Goal: Information Seeking & Learning: Learn about a topic

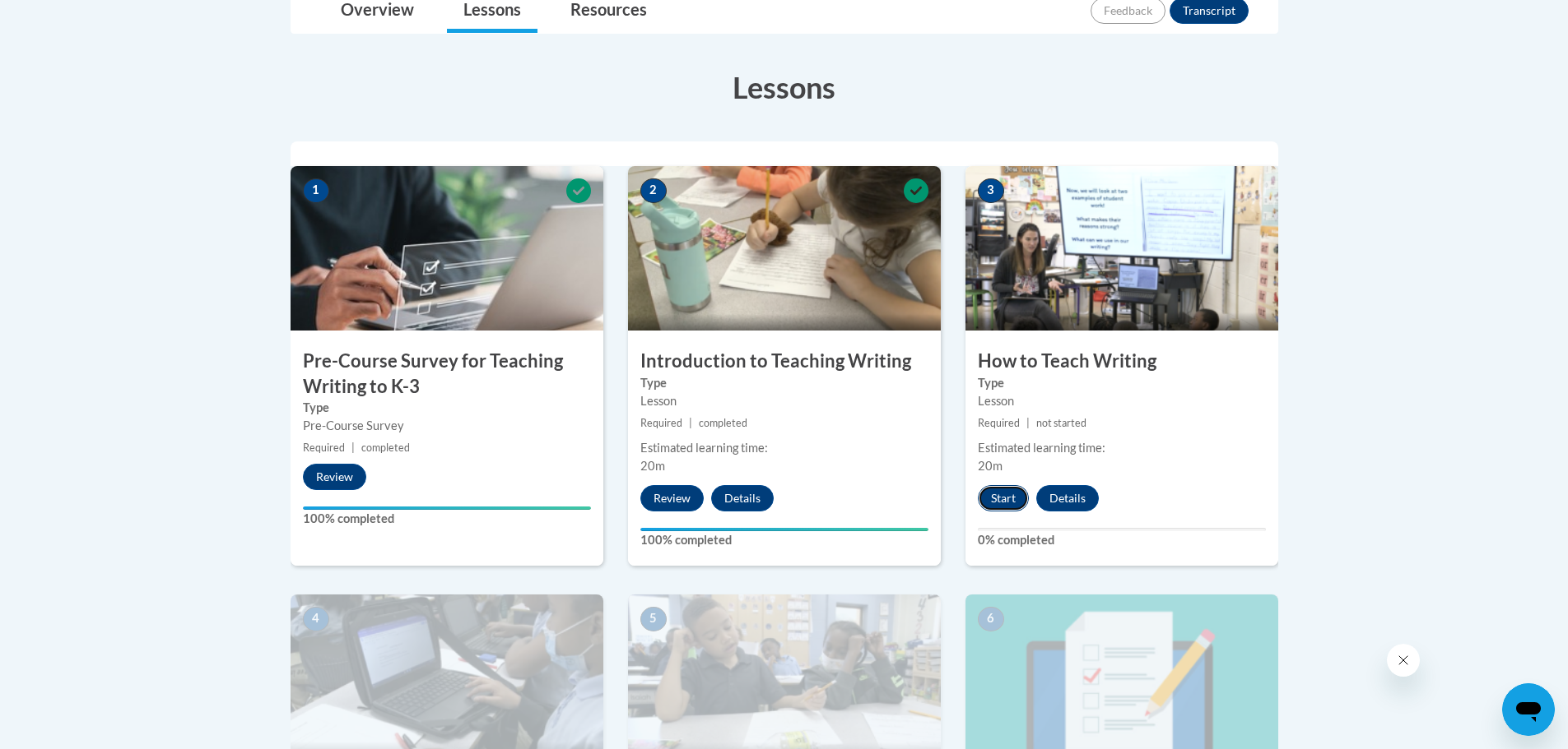
click at [1002, 506] on button "Start" at bounding box center [1003, 498] width 51 height 27
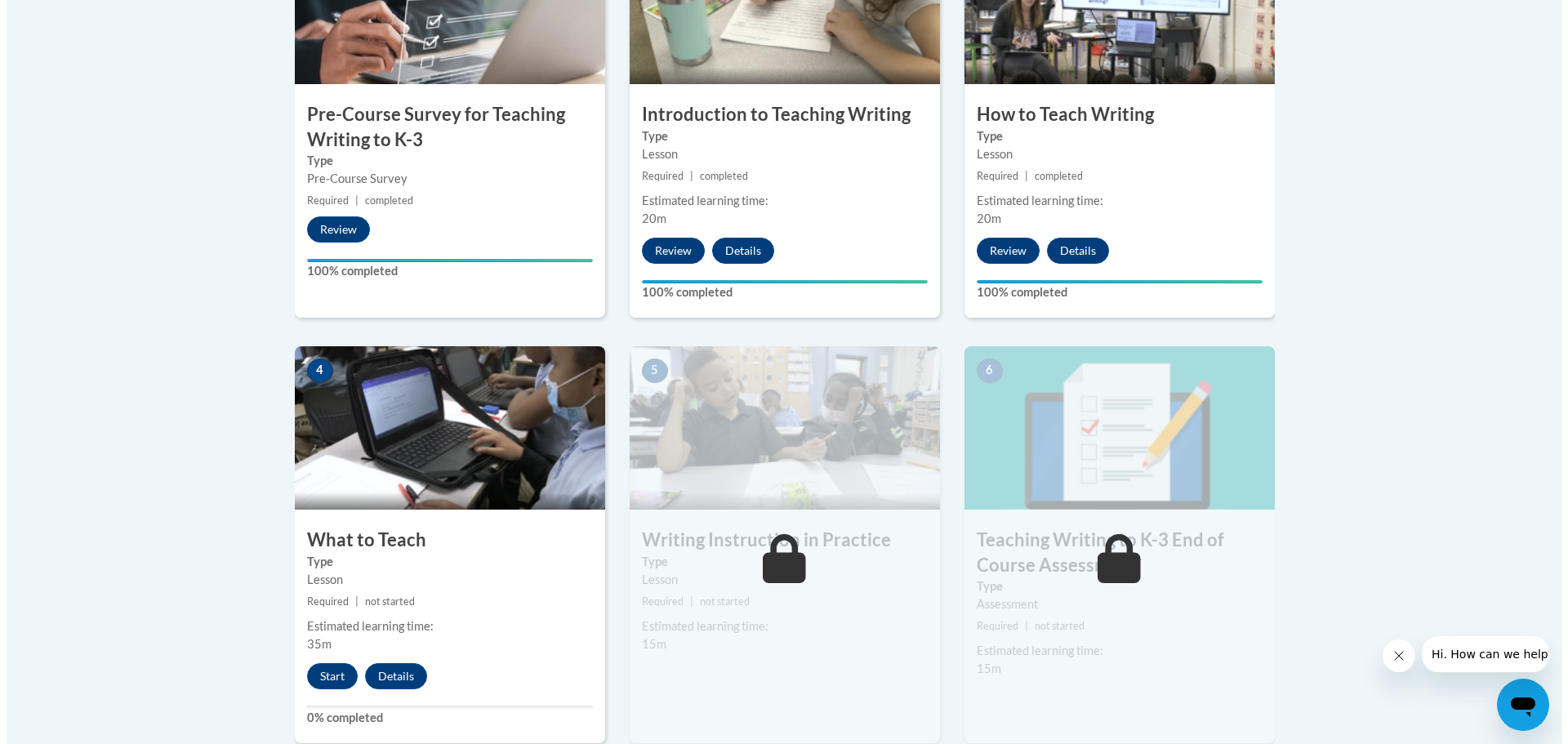
scroll to position [653, 0]
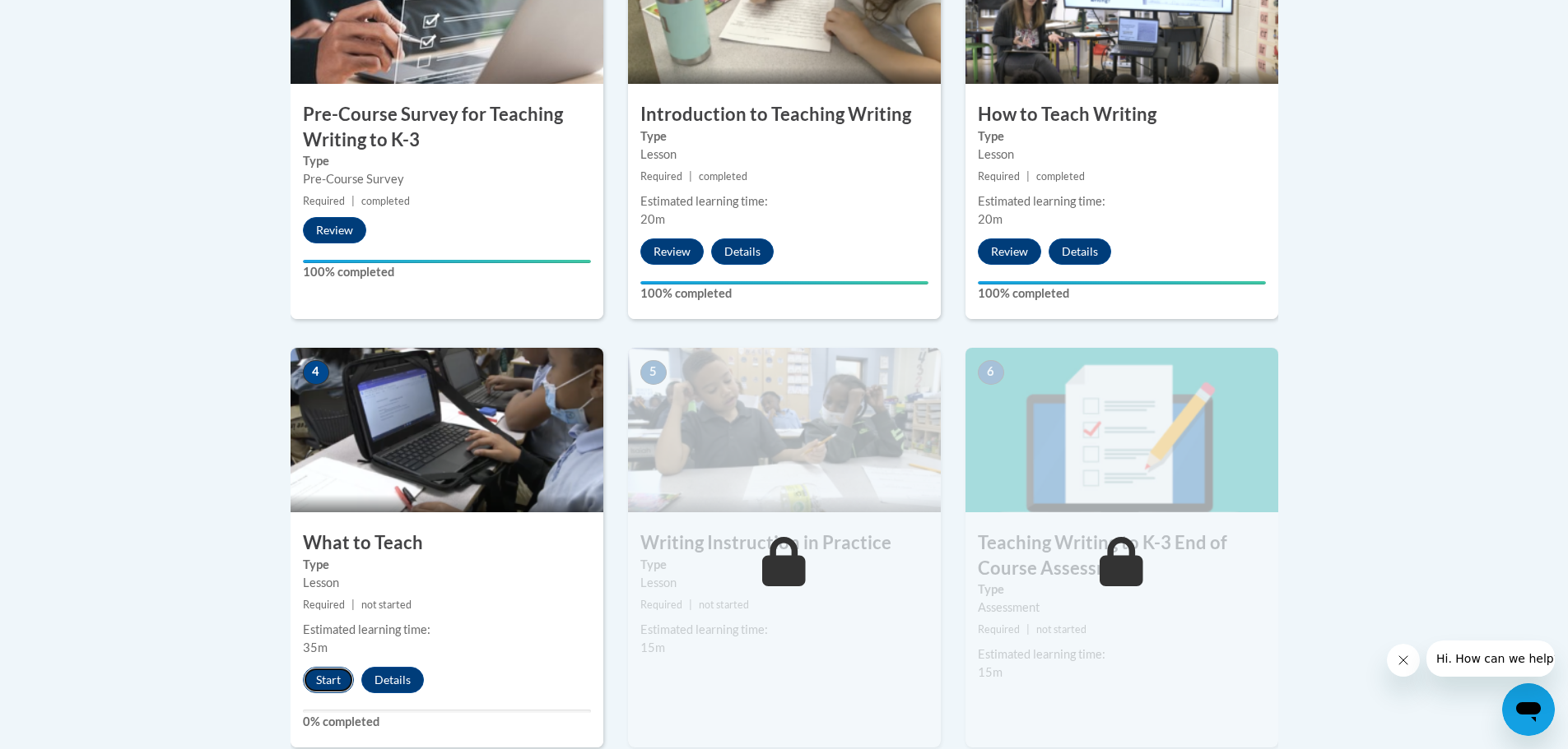
click at [330, 687] on button "Start" at bounding box center [328, 680] width 51 height 27
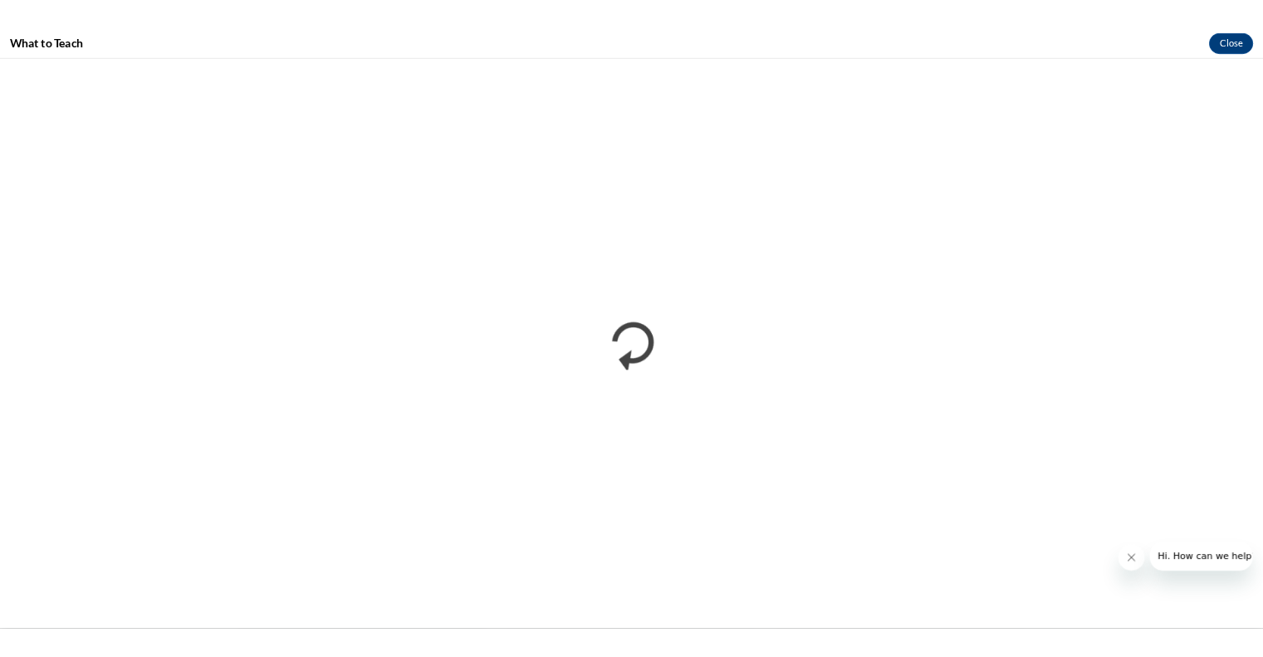
scroll to position [0, 0]
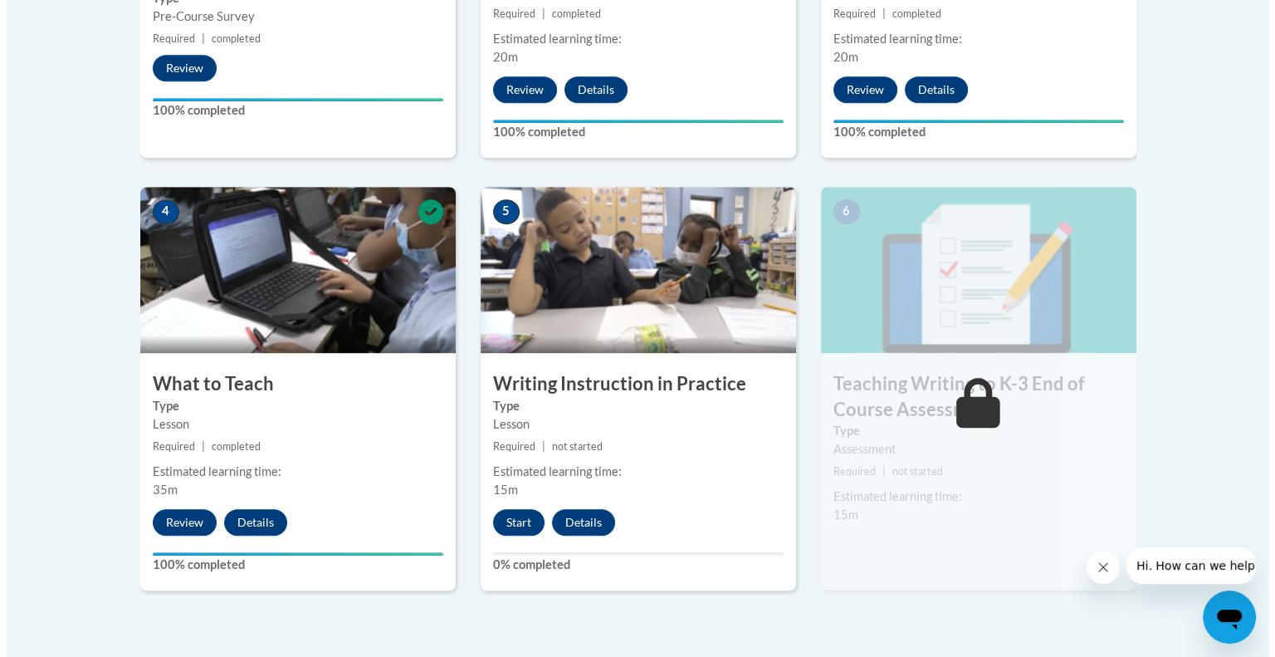
scroll to position [830, 0]
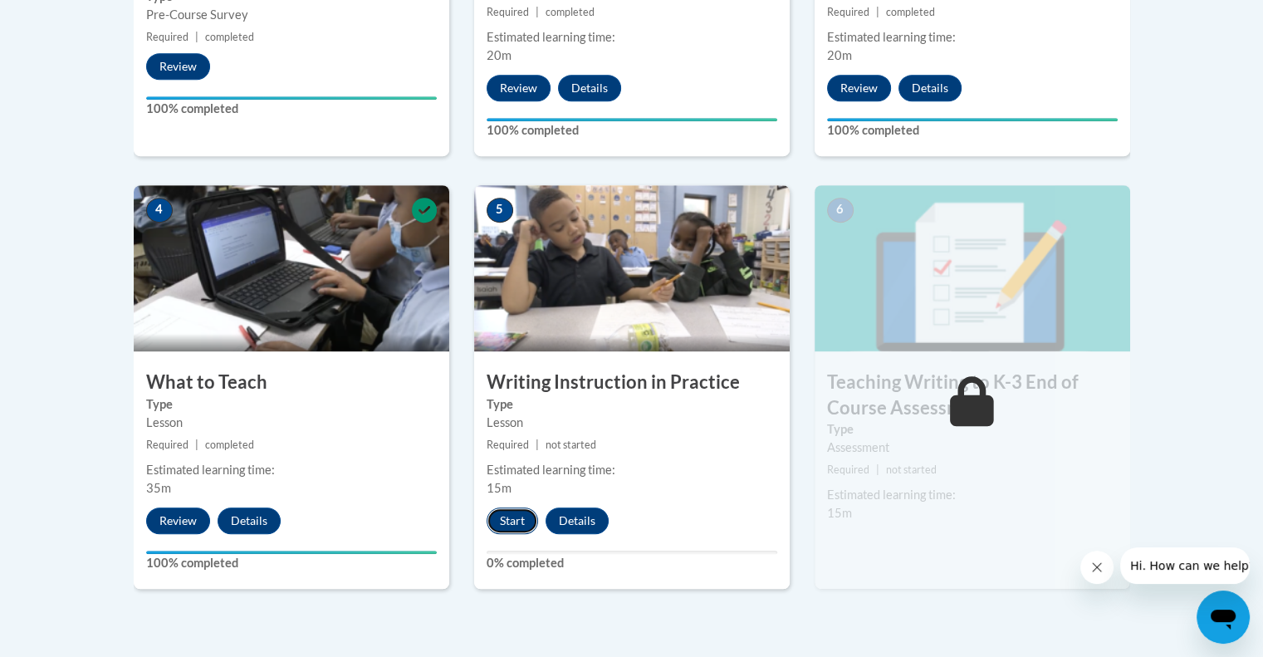
click at [505, 524] on button "Start" at bounding box center [512, 520] width 51 height 27
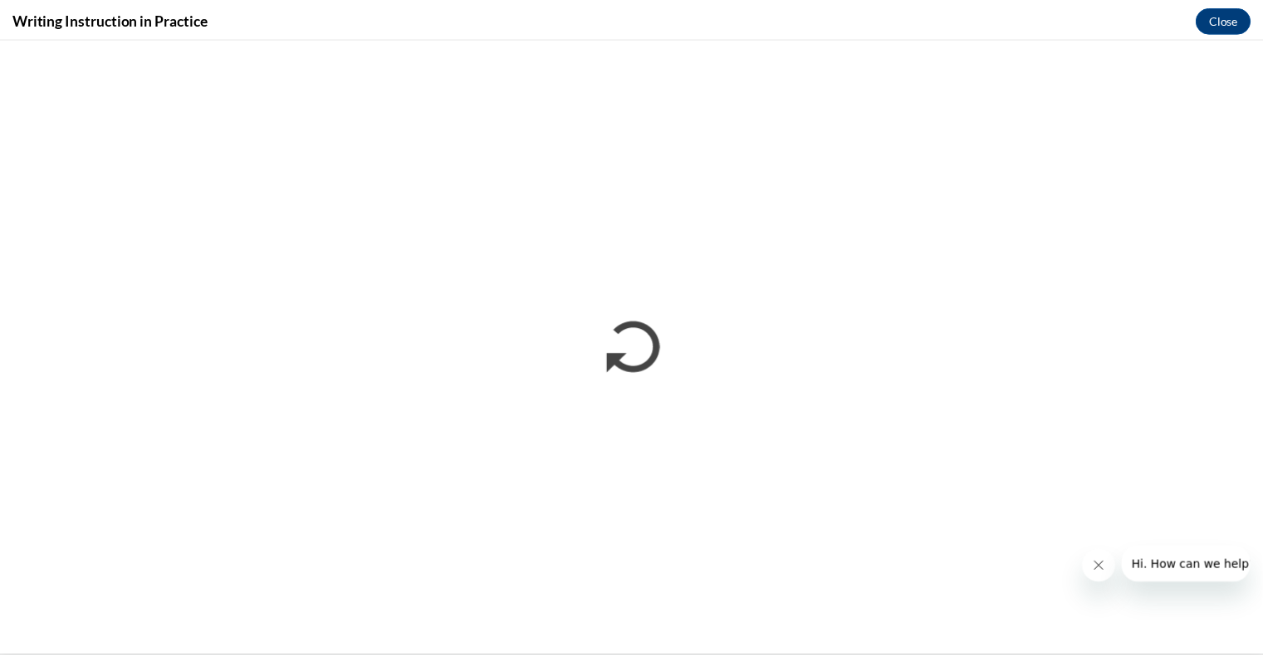
scroll to position [0, 0]
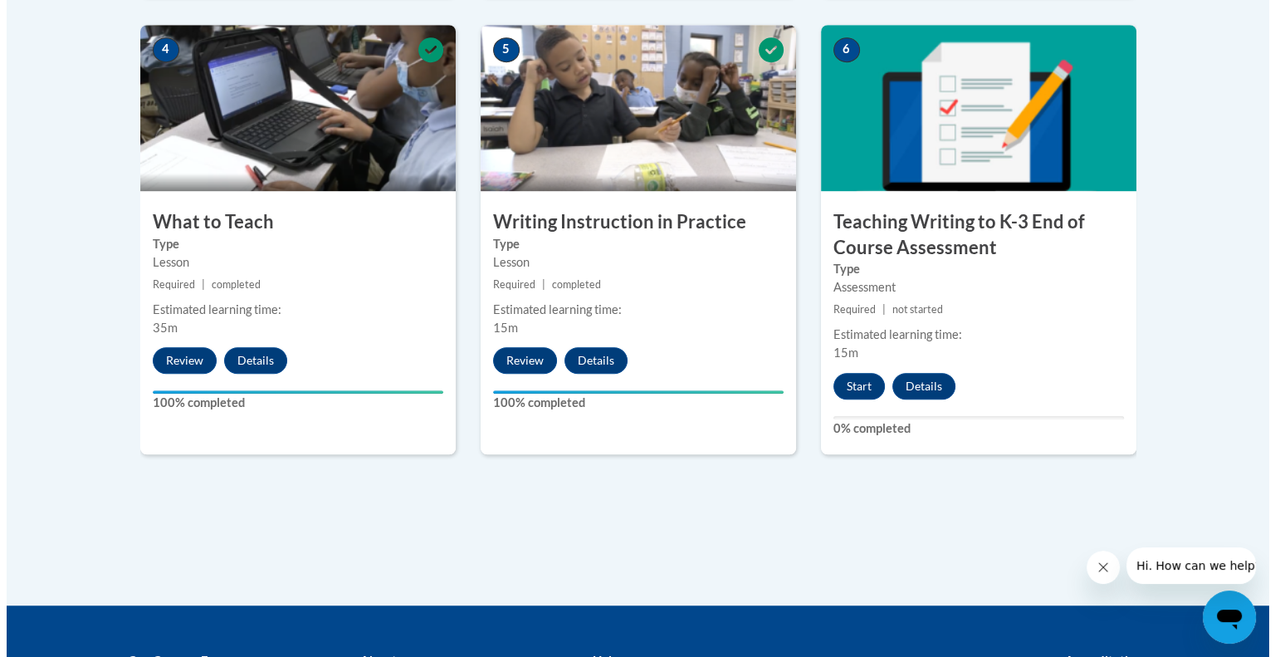
scroll to position [996, 0]
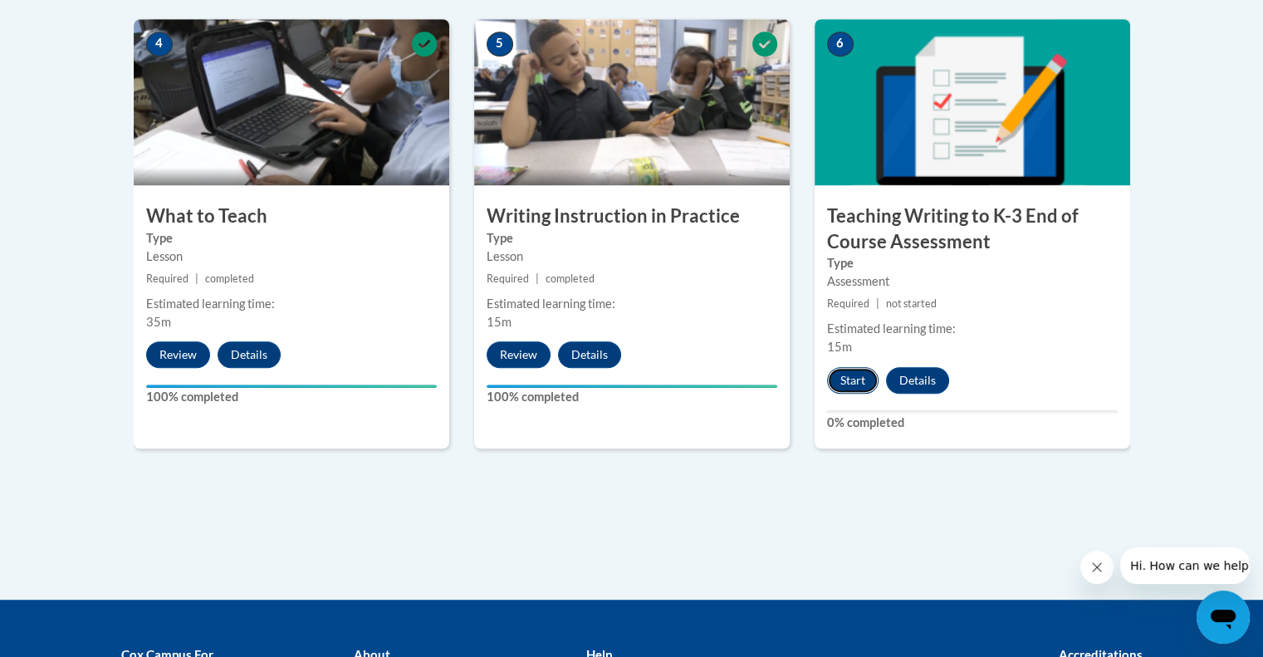
click at [853, 377] on button "Start" at bounding box center [852, 380] width 51 height 27
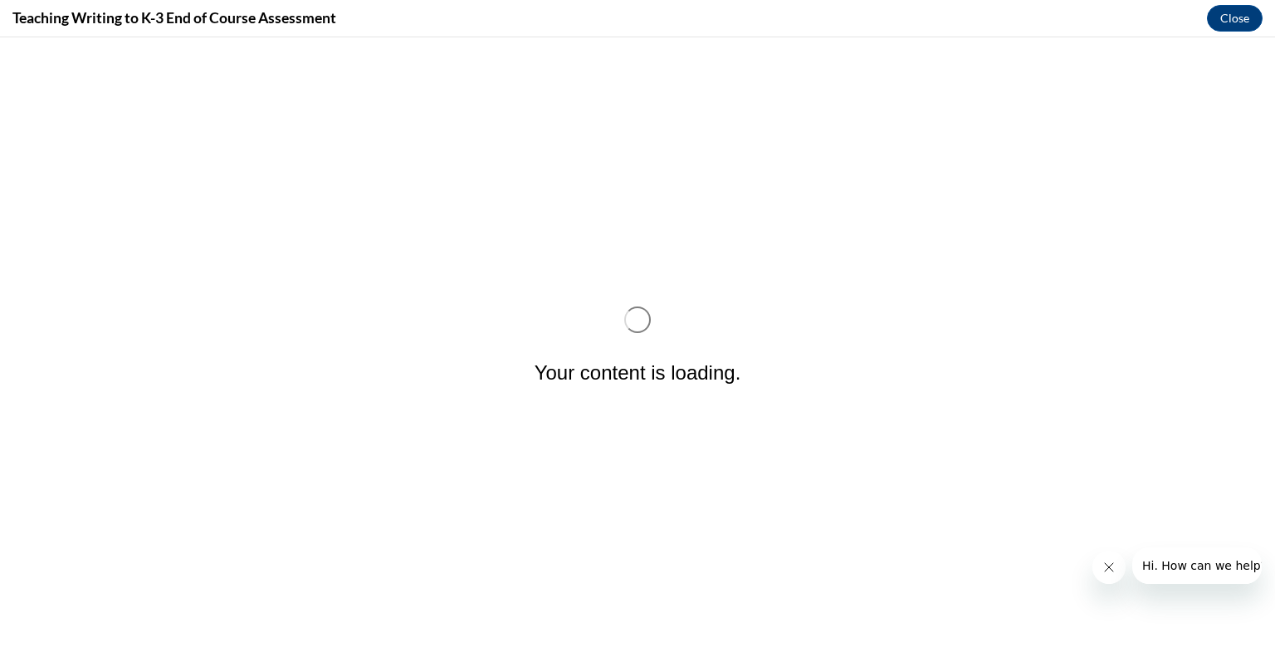
scroll to position [0, 0]
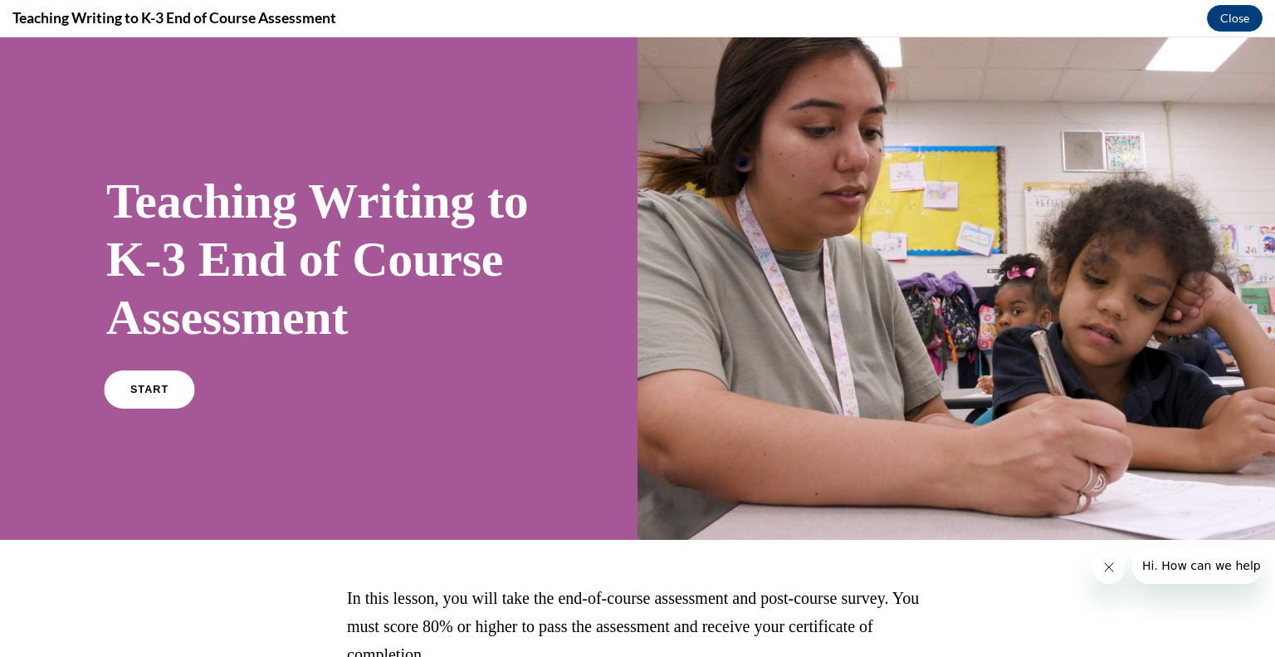
click at [154, 396] on span "START" at bounding box center [149, 390] width 38 height 12
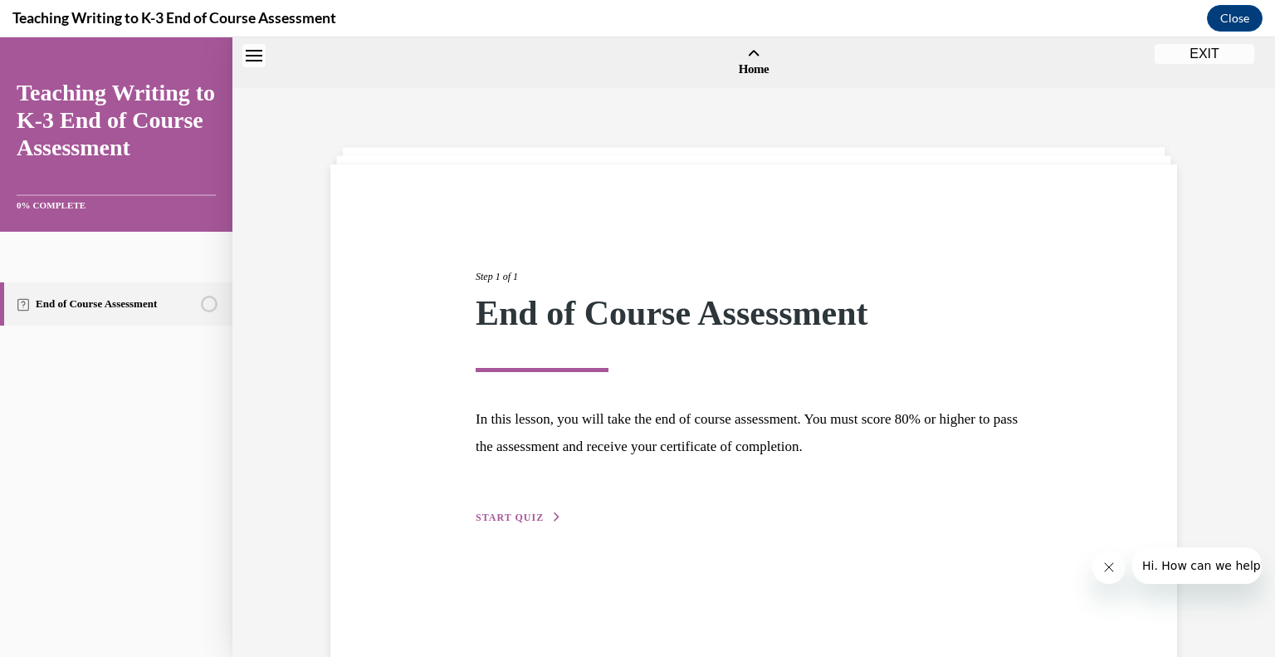
scroll to position [51, 0]
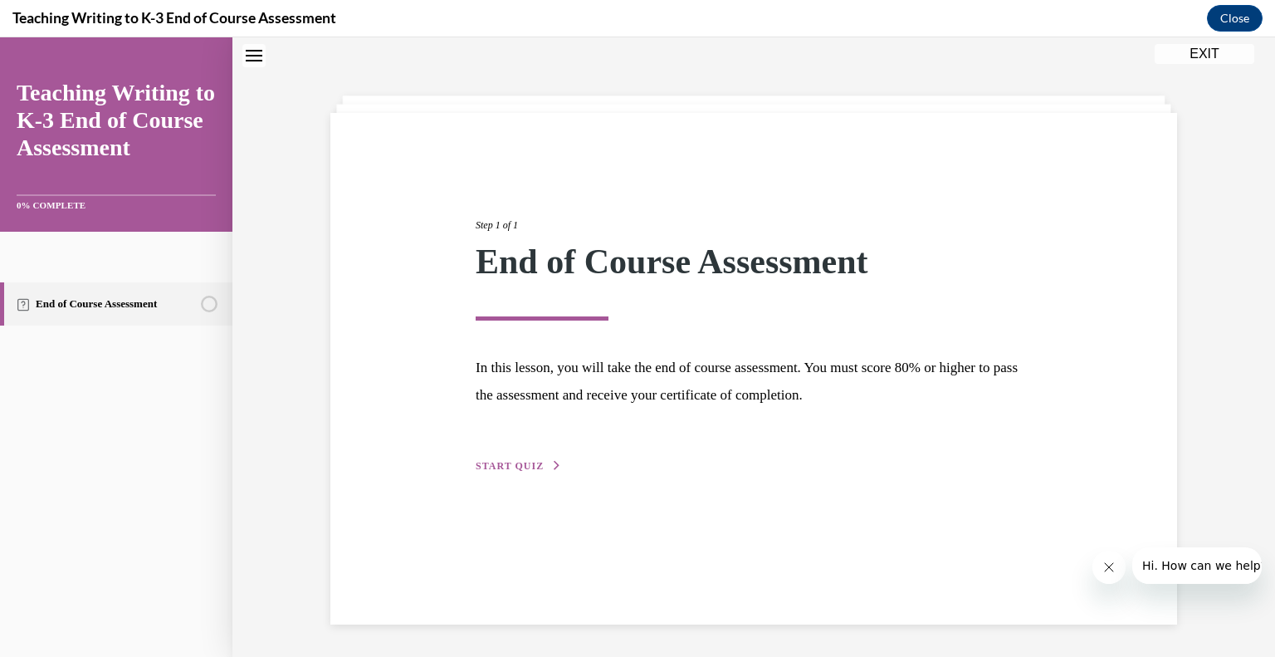
click at [484, 463] on span "START QUIZ" at bounding box center [510, 466] width 68 height 12
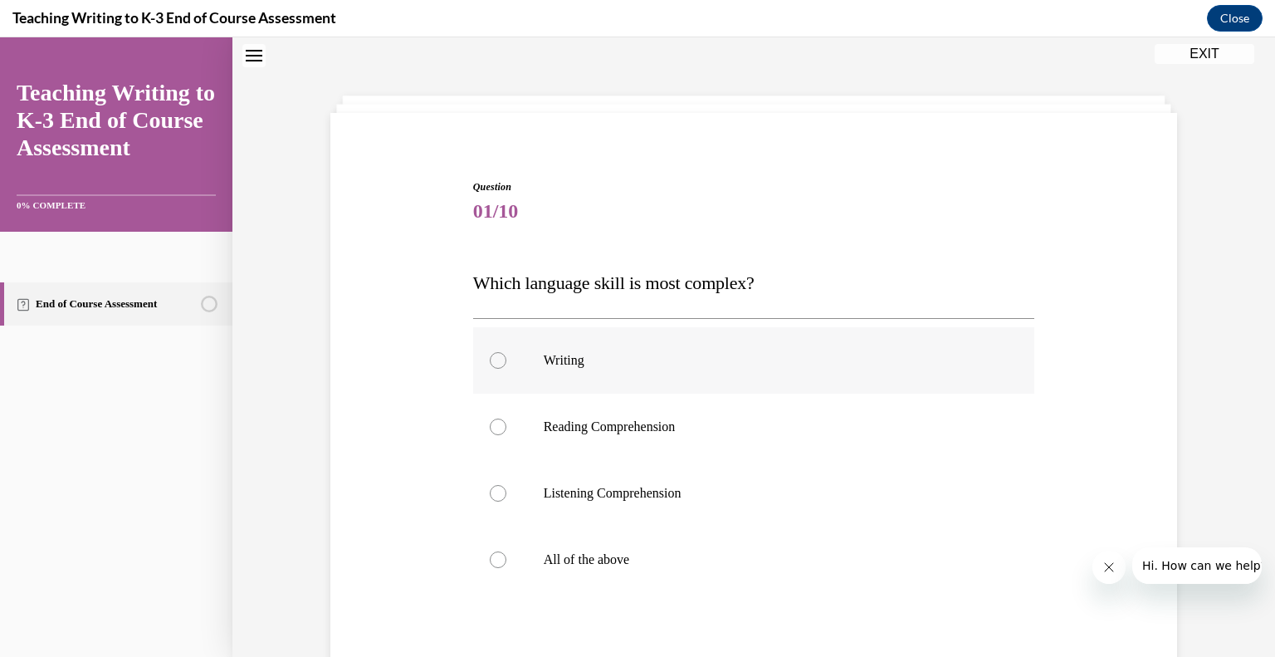
click at [570, 362] on p "Writing" at bounding box center [769, 360] width 450 height 17
click at [507, 362] on input "Writing" at bounding box center [498, 360] width 17 height 17
radio input "true"
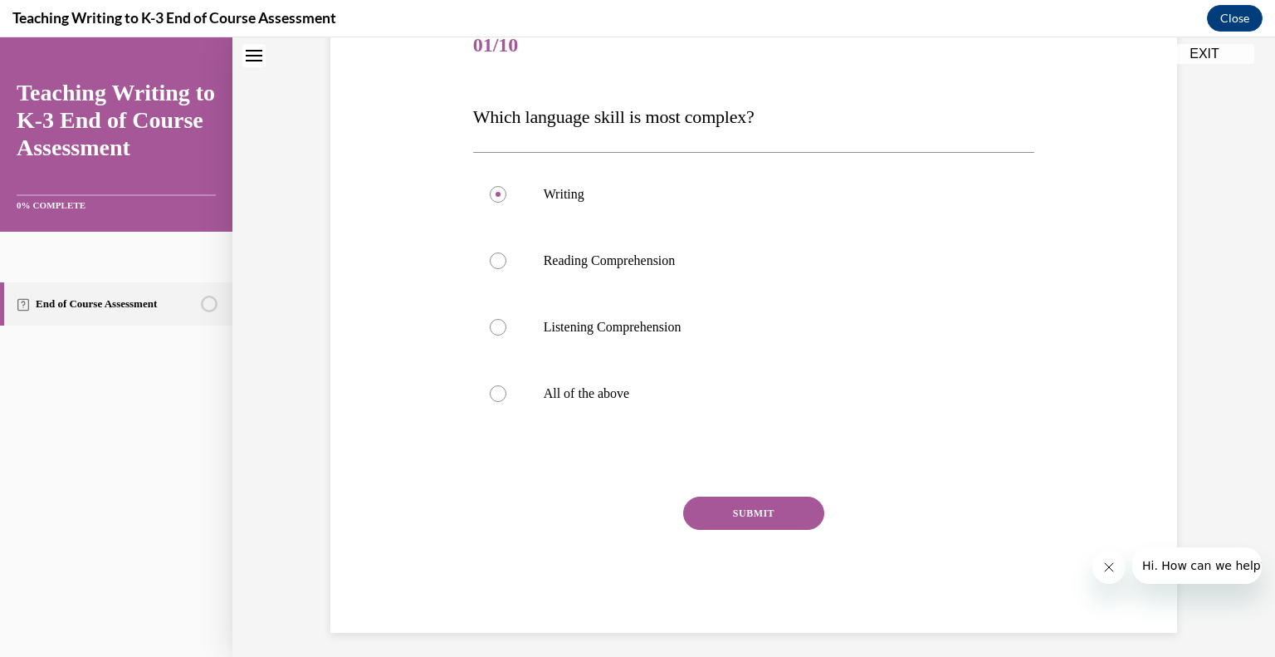
click at [752, 512] on button "SUBMIT" at bounding box center [753, 513] width 141 height 33
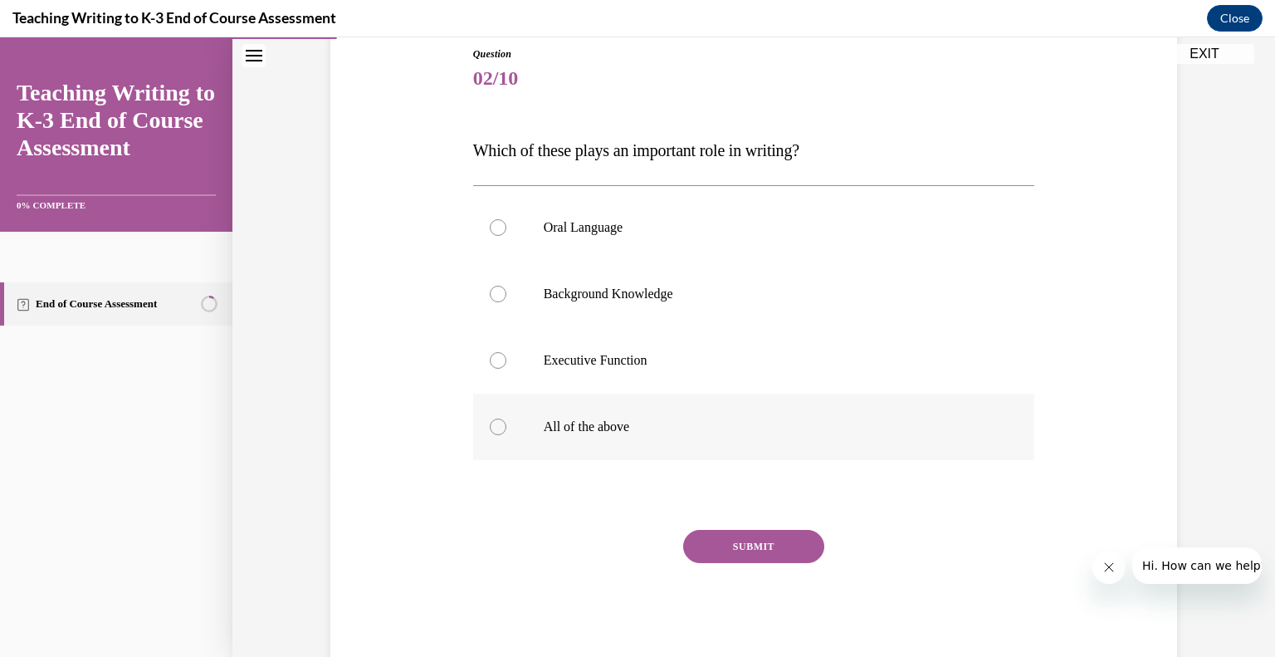
click at [583, 436] on label "All of the above" at bounding box center [754, 427] width 562 height 66
click at [507, 435] on input "All of the above" at bounding box center [498, 427] width 17 height 17
radio input "true"
click at [746, 556] on button "SUBMIT" at bounding box center [753, 546] width 141 height 33
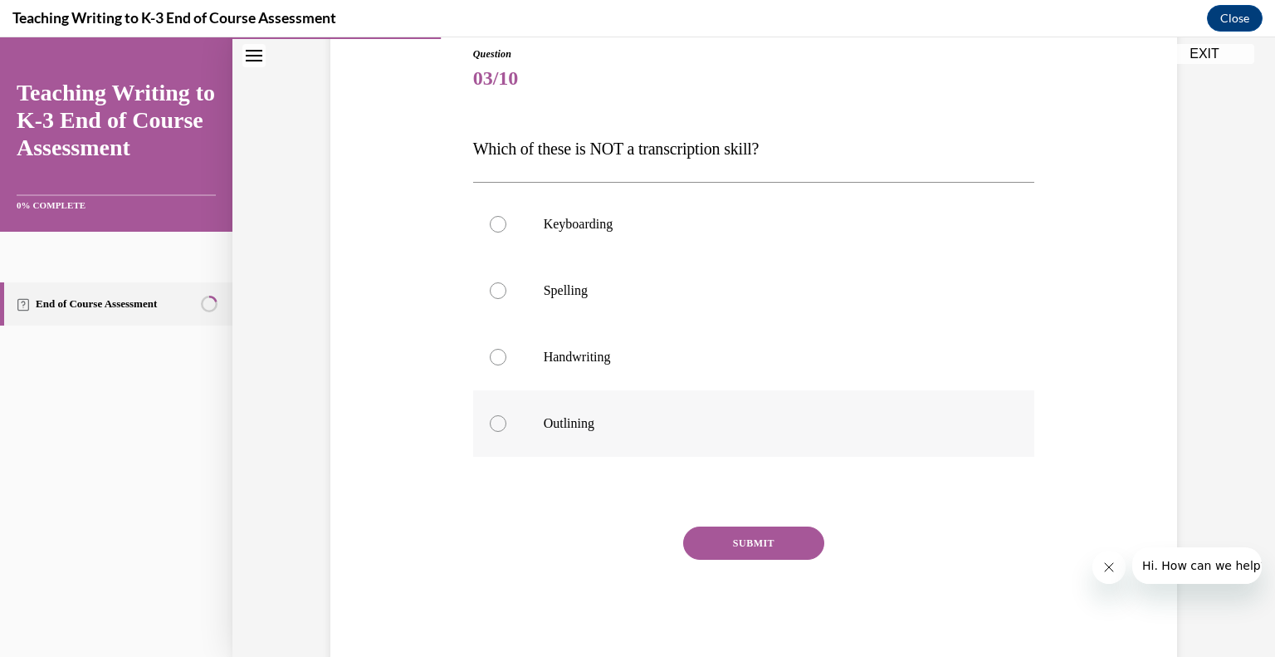
click at [561, 425] on p "Outlining" at bounding box center [769, 423] width 450 height 17
click at [507, 425] on input "Outlining" at bounding box center [498, 423] width 17 height 17
radio input "true"
click at [572, 429] on p "Outlining" at bounding box center [769, 423] width 450 height 17
click at [507, 429] on input "Outlining" at bounding box center [498, 423] width 17 height 17
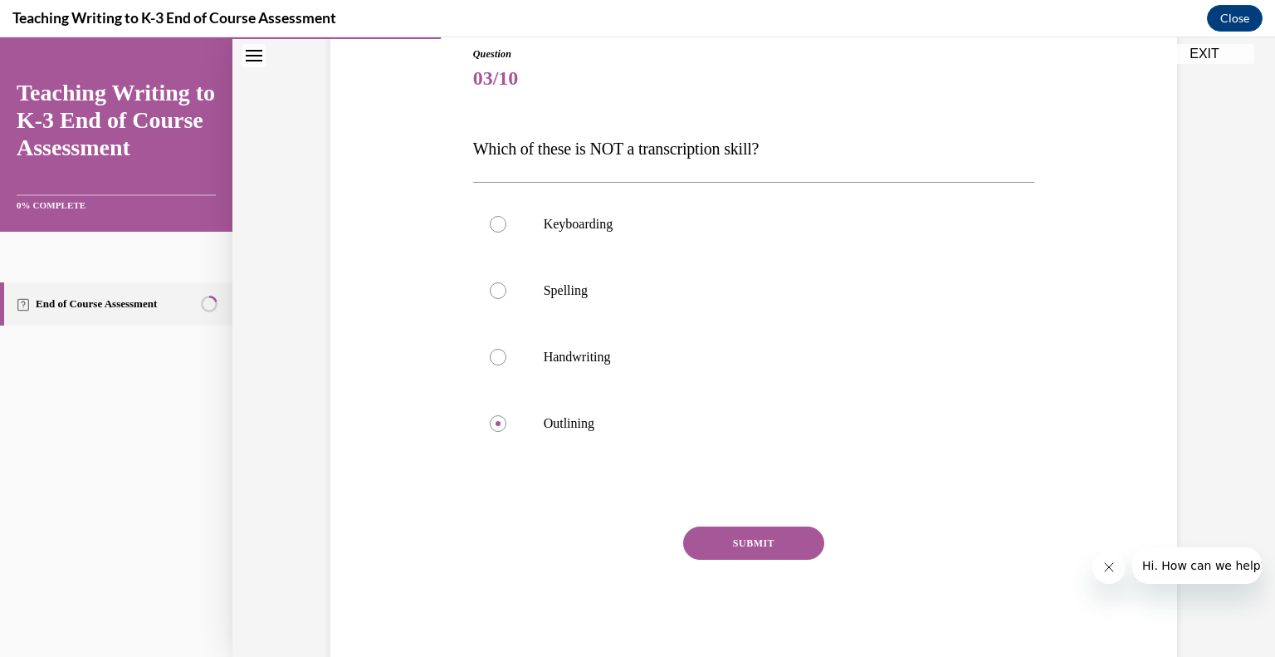
click at [741, 541] on button "SUBMIT" at bounding box center [753, 542] width 141 height 33
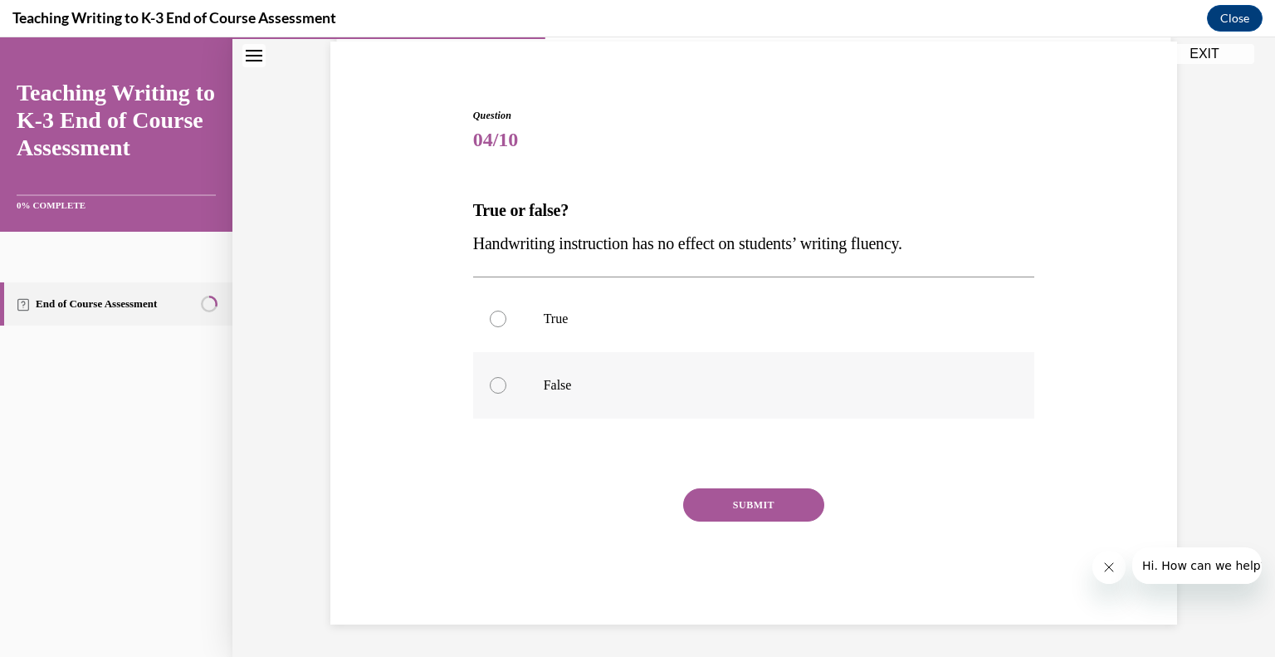
click at [544, 378] on p "False" at bounding box center [769, 385] width 450 height 17
click at [507, 378] on input "False" at bounding box center [498, 385] width 17 height 17
radio input "true"
click at [735, 503] on button "SUBMIT" at bounding box center [753, 504] width 141 height 33
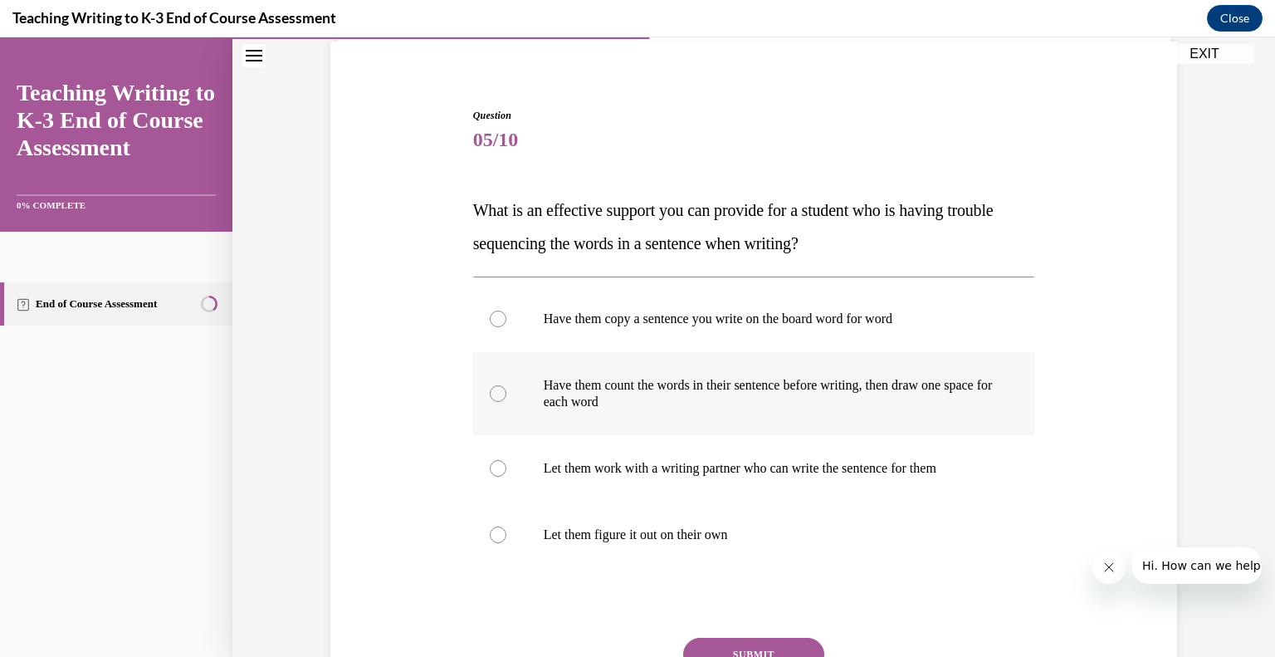
click at [921, 388] on p "Have them count the words in their sentence before writing, then draw one space…" at bounding box center [769, 393] width 450 height 33
click at [507, 388] on input "Have them count the words in their sentence before writing, then draw one space…" at bounding box center [498, 393] width 17 height 17
radio input "true"
click at [742, 640] on button "SUBMIT" at bounding box center [753, 654] width 141 height 33
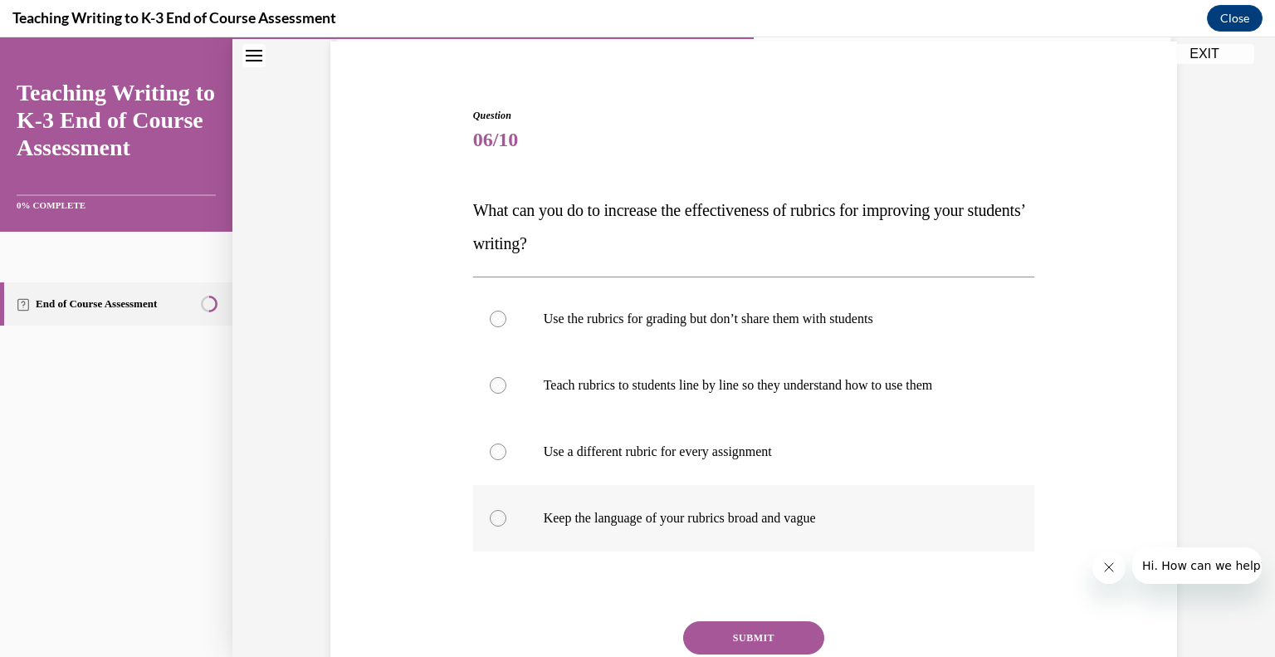
click at [791, 522] on p "Keep the language of your rubrics broad and vague" at bounding box center [769, 518] width 450 height 17
click at [507, 522] on input "Keep the language of your rubrics broad and vague" at bounding box center [498, 518] width 17 height 17
radio input "true"
click at [791, 522] on p "Keep the language of your rubrics broad and vague" at bounding box center [769, 518] width 450 height 17
click at [507, 522] on input "Keep the language of your rubrics broad and vague" at bounding box center [498, 518] width 17 height 17
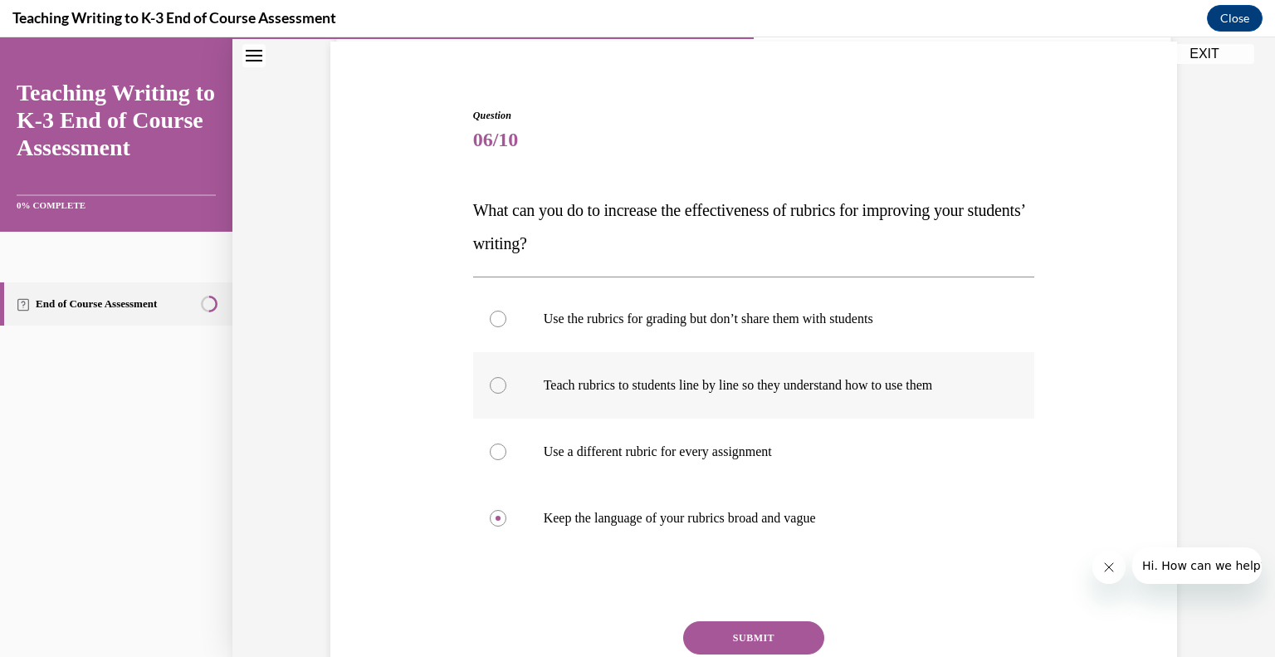
click at [752, 394] on label "Teach rubrics to students line by line so they understand how to use them" at bounding box center [754, 385] width 562 height 66
click at [507, 394] on input "Teach rubrics to students line by line so they understand how to use them" at bounding box center [498, 385] width 17 height 17
radio input "true"
click at [773, 621] on button "SUBMIT" at bounding box center [753, 637] width 141 height 33
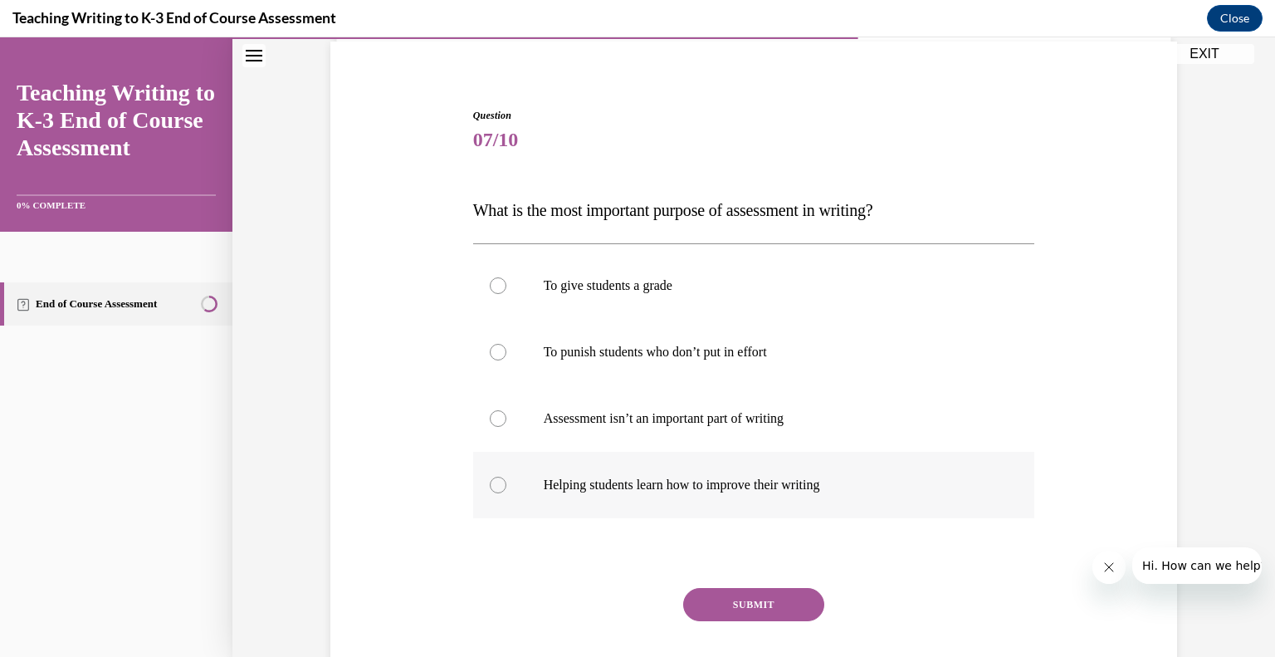
click at [825, 472] on label "Helping students learn how to improve their writing" at bounding box center [754, 485] width 562 height 66
click at [507, 477] on input "Helping students learn how to improve their writing" at bounding box center [498, 485] width 17 height 17
radio input "true"
click at [751, 595] on button "SUBMIT" at bounding box center [753, 604] width 141 height 33
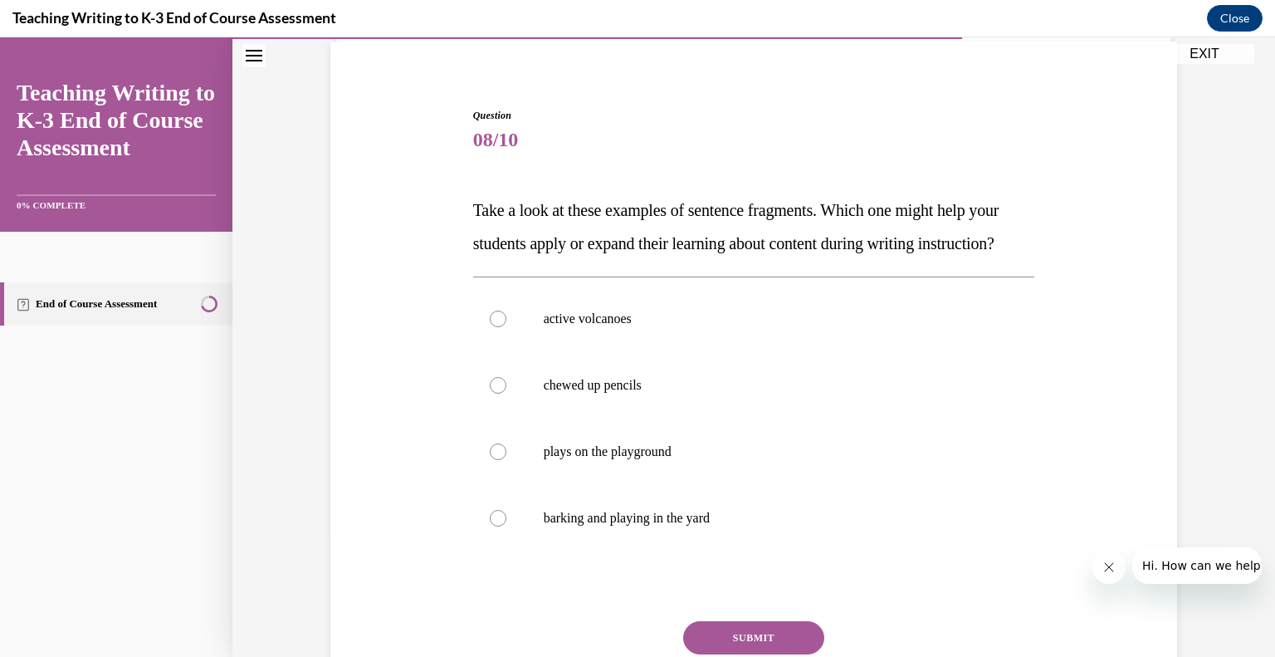
scroll to position [206, 0]
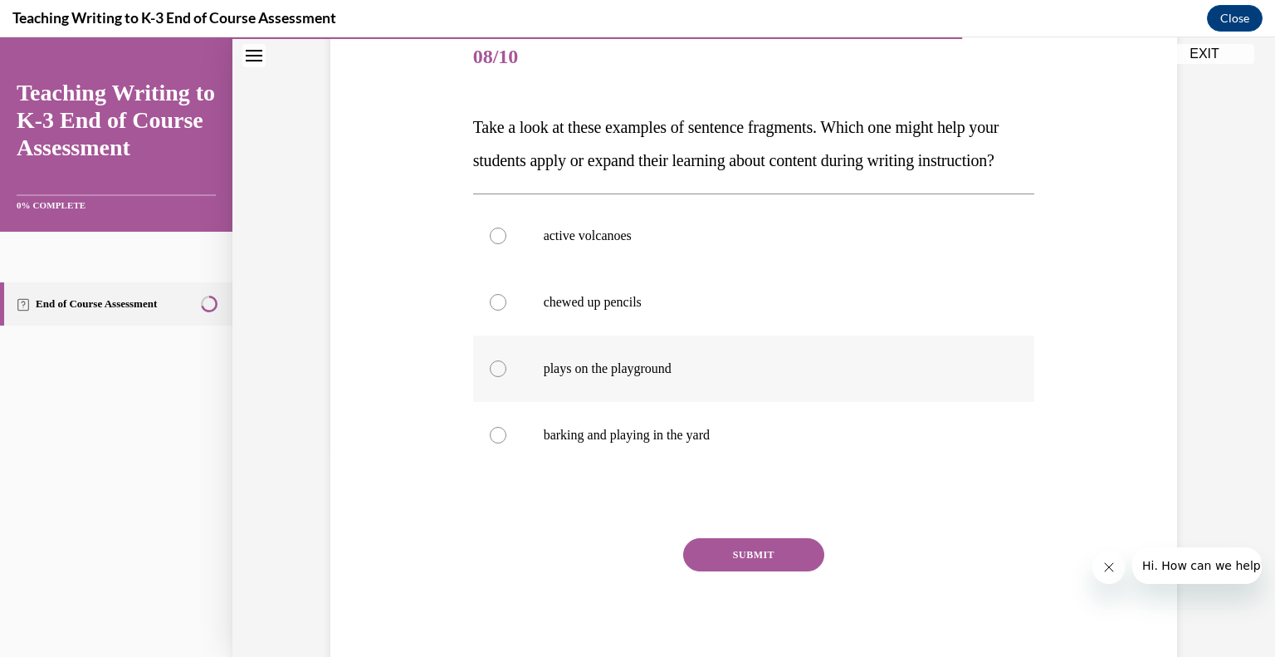
click at [778, 377] on p "plays on the playground" at bounding box center [769, 368] width 450 height 17
click at [507, 377] on input "plays on the playground" at bounding box center [498, 368] width 17 height 17
radio input "true"
click at [744, 571] on button "SUBMIT" at bounding box center [753, 554] width 141 height 33
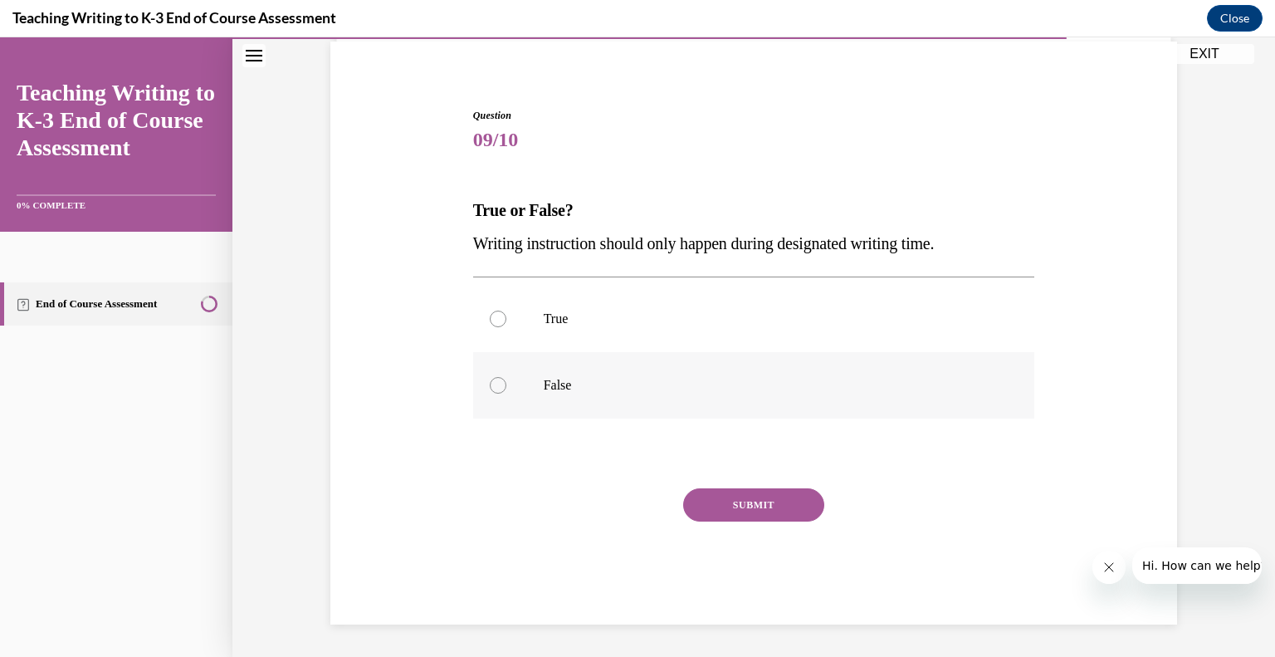
click at [664, 388] on p "False" at bounding box center [769, 385] width 450 height 17
click at [507, 388] on input "False" at bounding box center [498, 385] width 17 height 17
radio input "true"
click at [727, 504] on button "SUBMIT" at bounding box center [753, 504] width 141 height 33
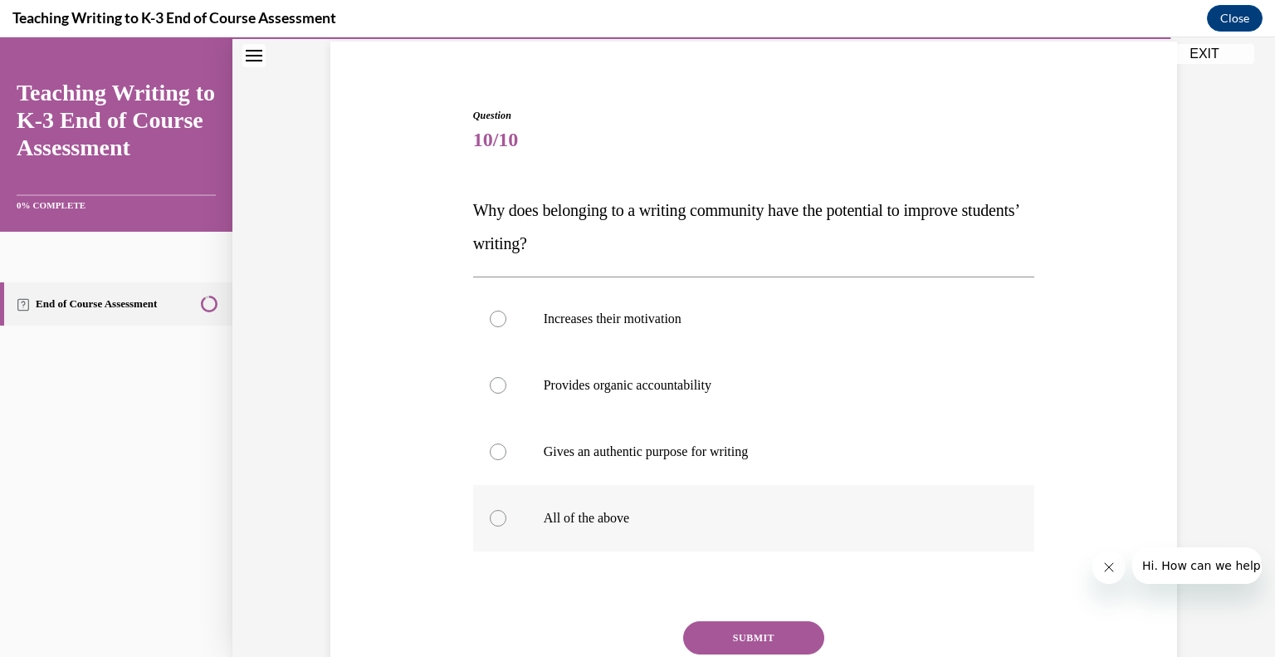
click at [820, 513] on p "All of the above" at bounding box center [769, 518] width 450 height 17
click at [507, 513] on input "All of the above" at bounding box center [498, 518] width 17 height 17
radio input "true"
click at [751, 644] on button "SUBMIT" at bounding box center [753, 637] width 141 height 33
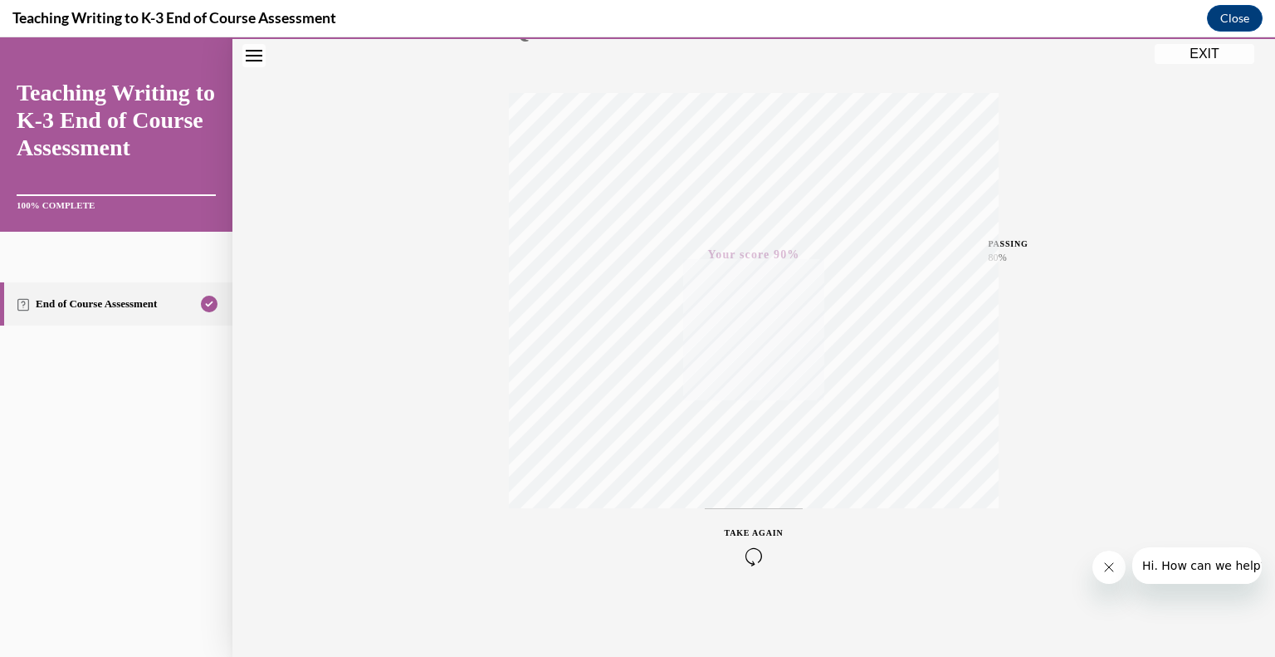
scroll to position [0, 0]
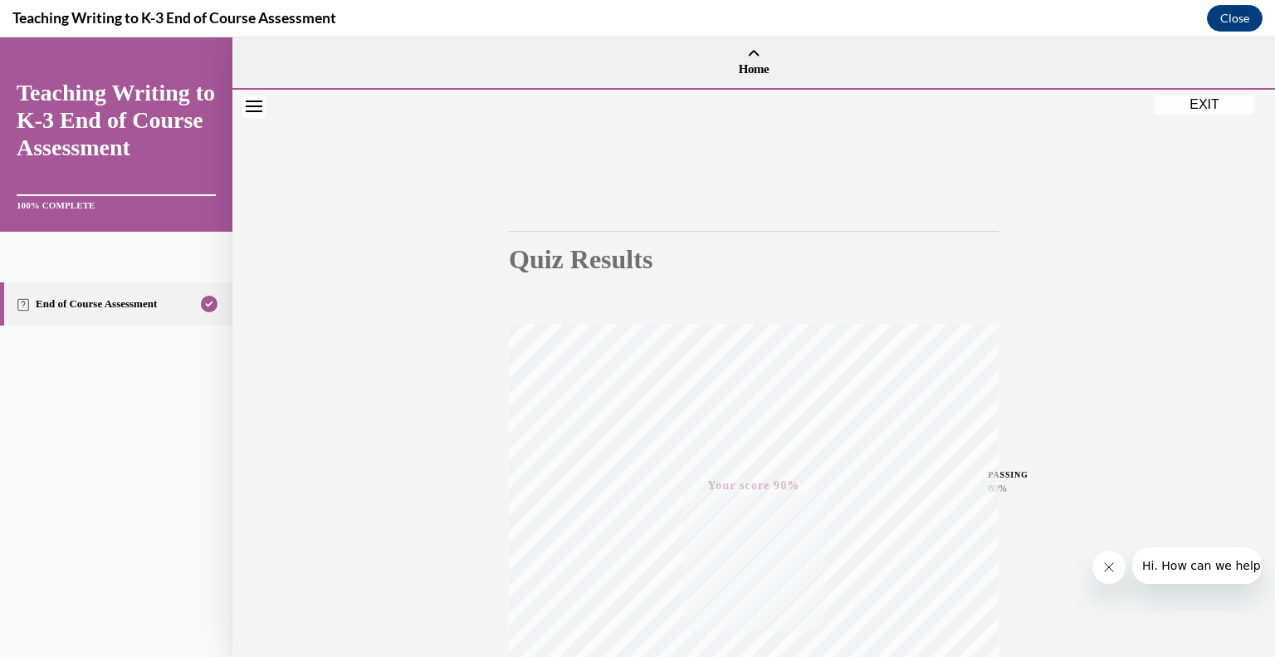
click at [1191, 95] on button "EXIT" at bounding box center [1205, 105] width 100 height 20
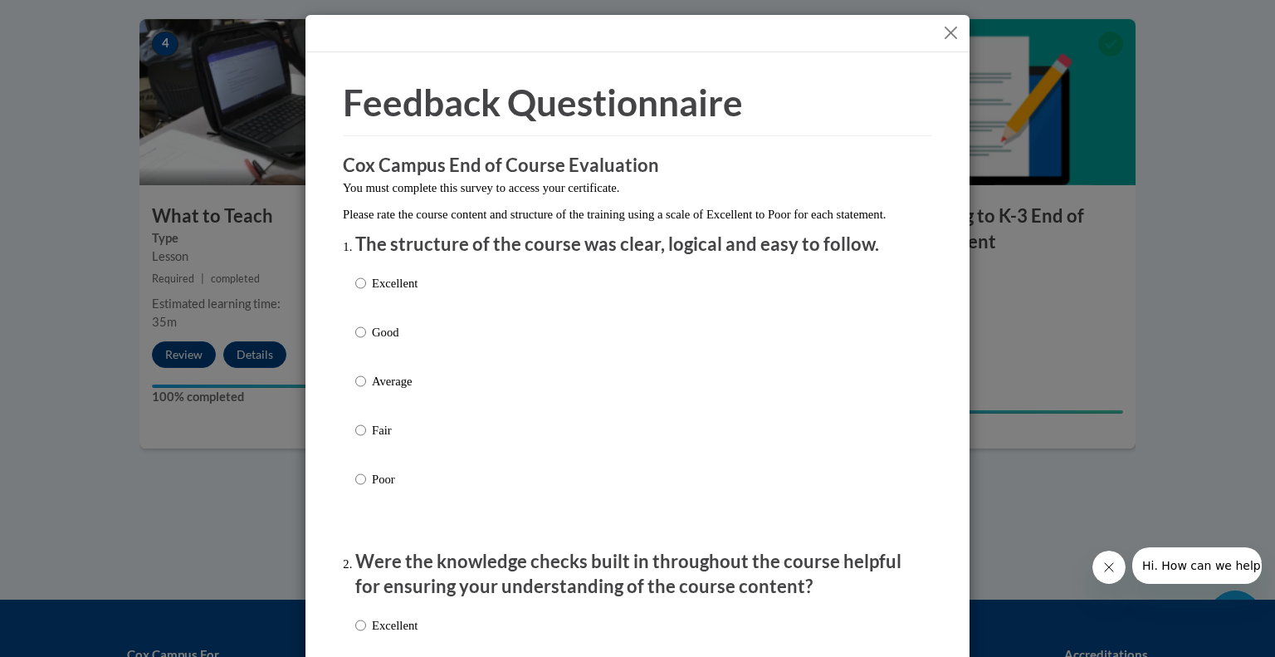
click at [941, 36] on button "Close" at bounding box center [951, 32] width 21 height 21
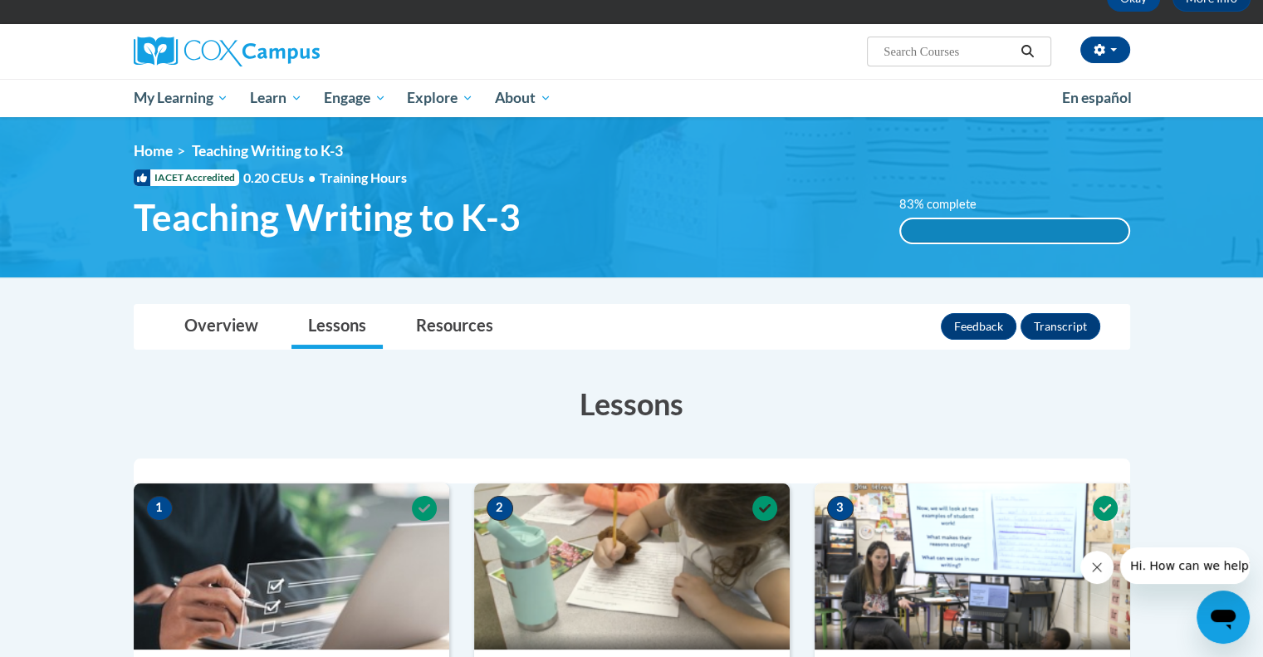
scroll to position [83, 0]
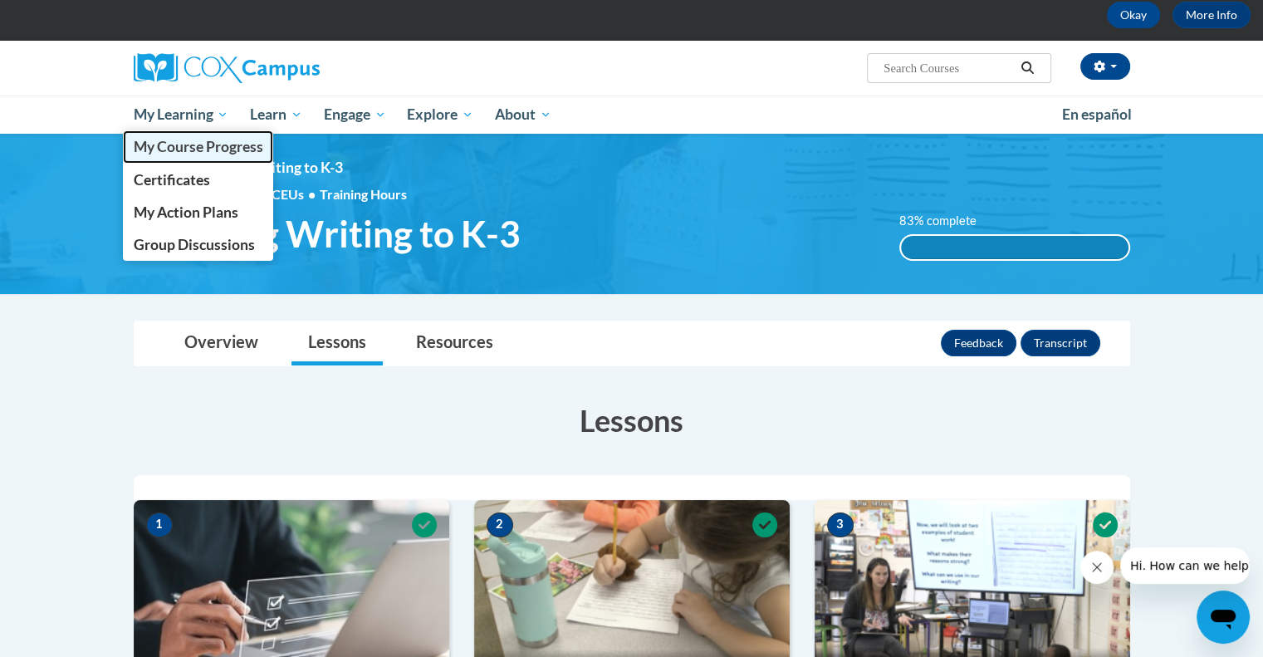
click at [158, 136] on link "My Course Progress" at bounding box center [198, 146] width 151 height 32
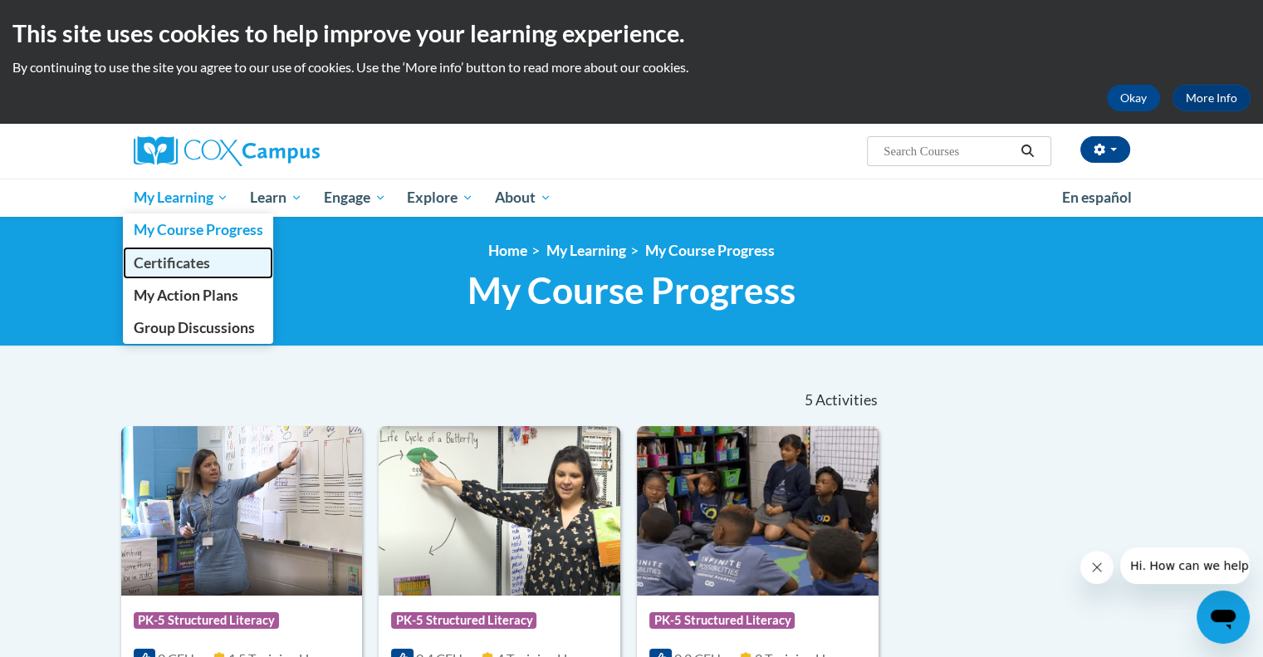
click at [182, 265] on span "Certificates" at bounding box center [171, 262] width 76 height 17
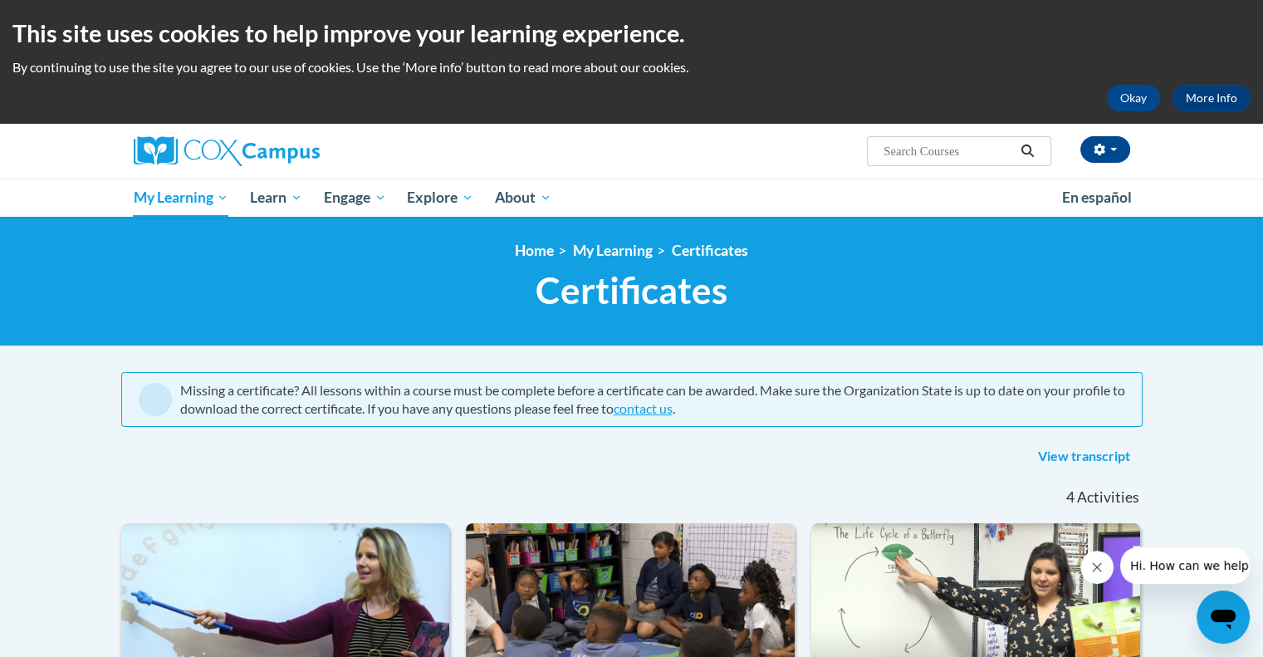
scroll to position [83, 0]
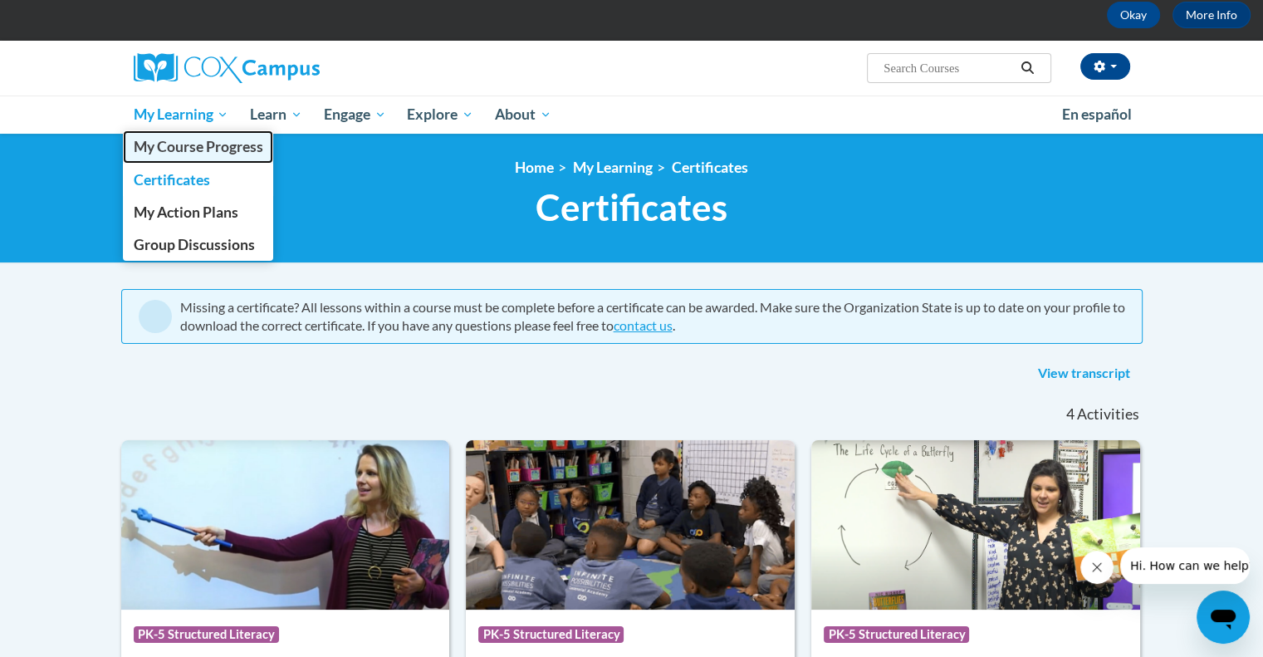
click at [198, 148] on span "My Course Progress" at bounding box center [198, 146] width 130 height 17
